Goal: Information Seeking & Learning: Learn about a topic

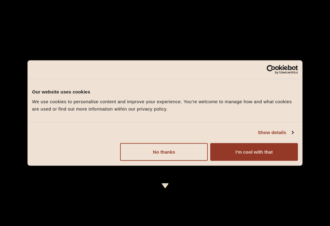
click at [255, 153] on button "I'm cool with that" at bounding box center [254, 152] width 88 height 18
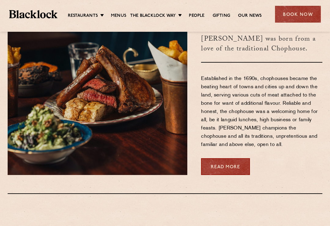
scroll to position [172, 0]
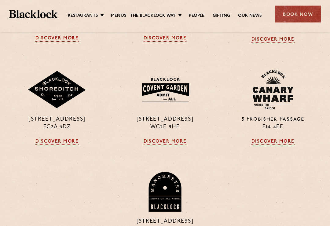
scroll to position [492, 0]
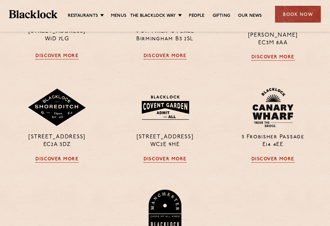
click at [179, 163] on link "Discover More" at bounding box center [165, 160] width 43 height 6
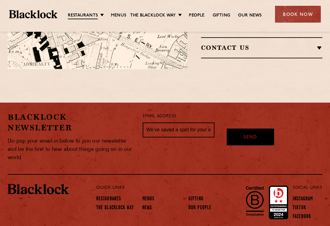
scroll to position [479, 0]
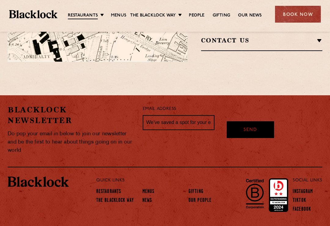
click at [152, 189] on link "Menus" at bounding box center [148, 192] width 12 height 6
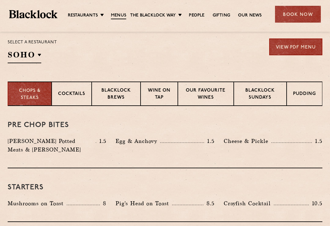
scroll to position [204, 0]
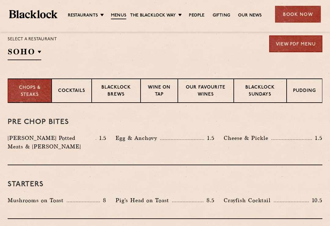
click at [271, 95] on p "Blacklock Sundays" at bounding box center [260, 91] width 40 height 14
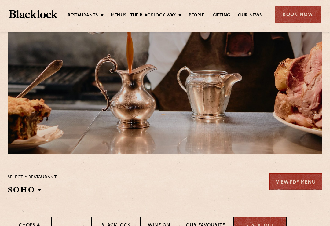
scroll to position [0, 0]
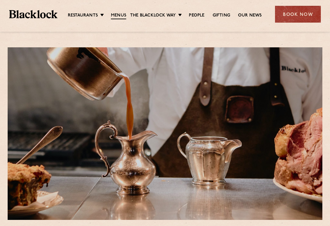
click at [0, 0] on link "[DATE] Roast" at bounding box center [0, 0] width 0 height 0
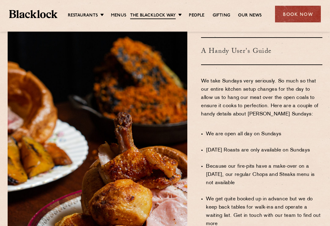
scroll to position [336, 0]
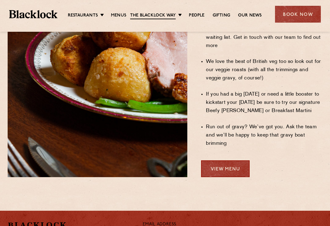
click at [230, 160] on link "View Menu" at bounding box center [225, 168] width 49 height 17
